Goal: Information Seeking & Learning: Learn about a topic

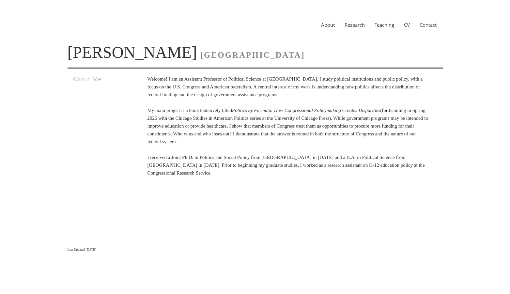
click at [355, 19] on div "About Research Teaching CV Contact" at bounding box center [254, 24] width 375 height 23
click at [354, 23] on link "Research" at bounding box center [354, 25] width 30 height 7
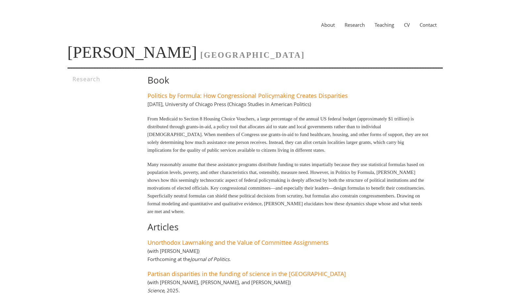
scroll to position [134, 0]
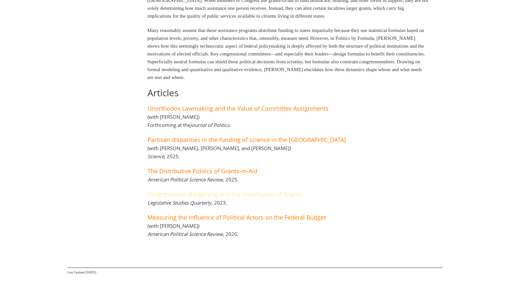
click at [225, 195] on link "Congressional Bargaining and the Distribution of Grants" at bounding box center [224, 194] width 154 height 8
